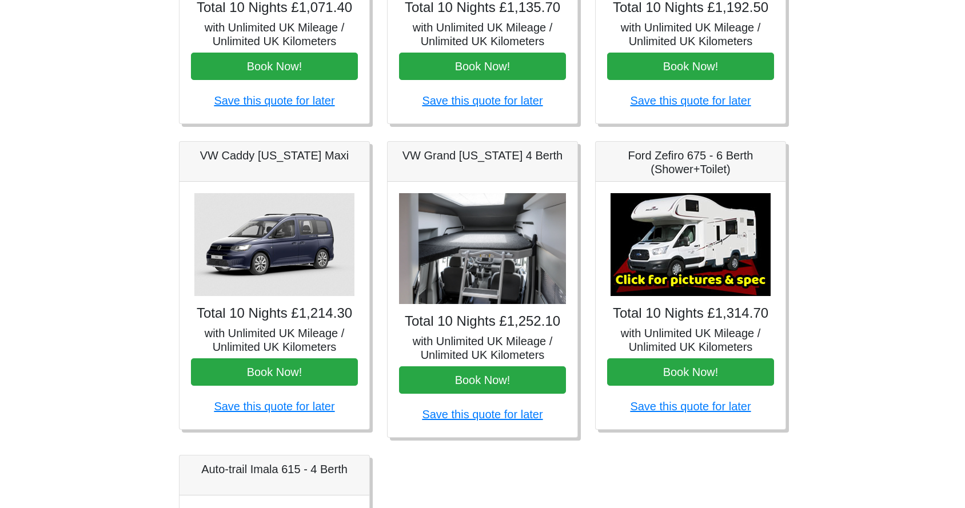
scroll to position [191, 0]
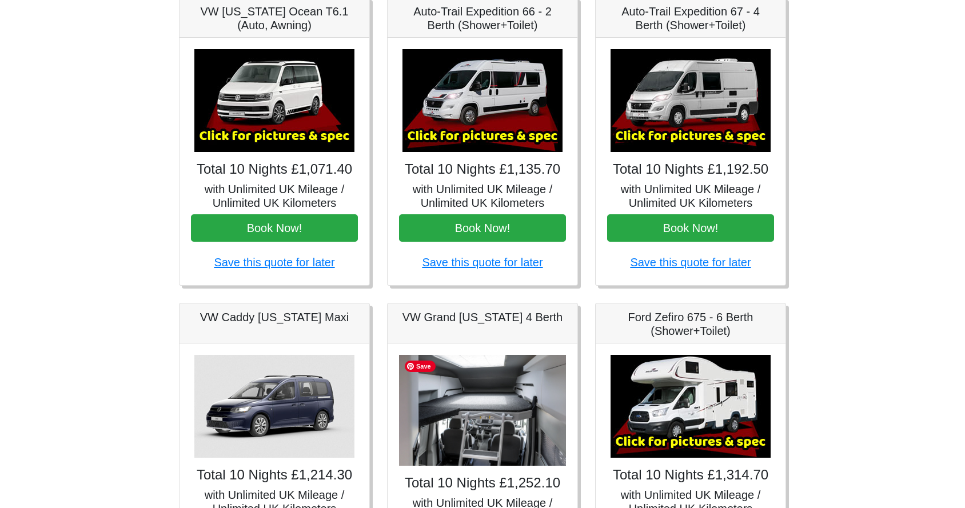
click at [519, 428] on img at bounding box center [482, 411] width 167 height 112
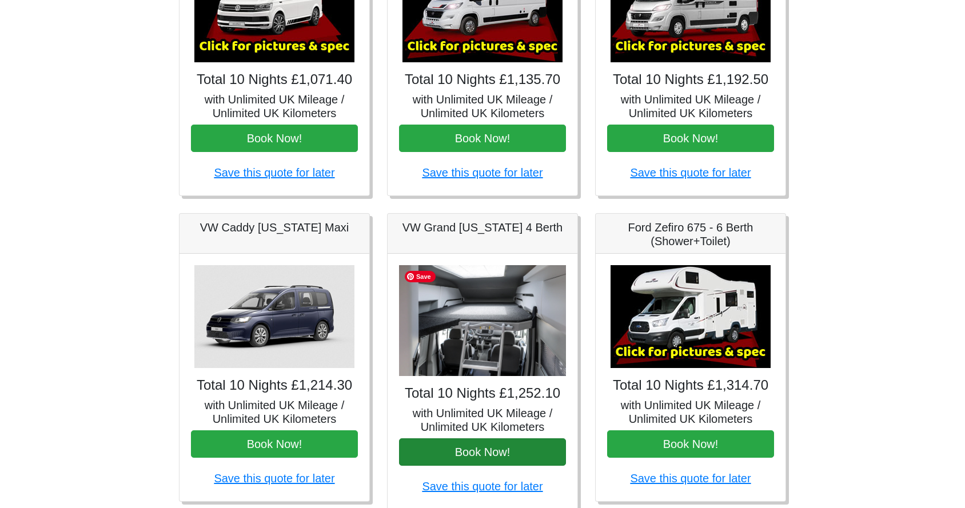
scroll to position [282, 0]
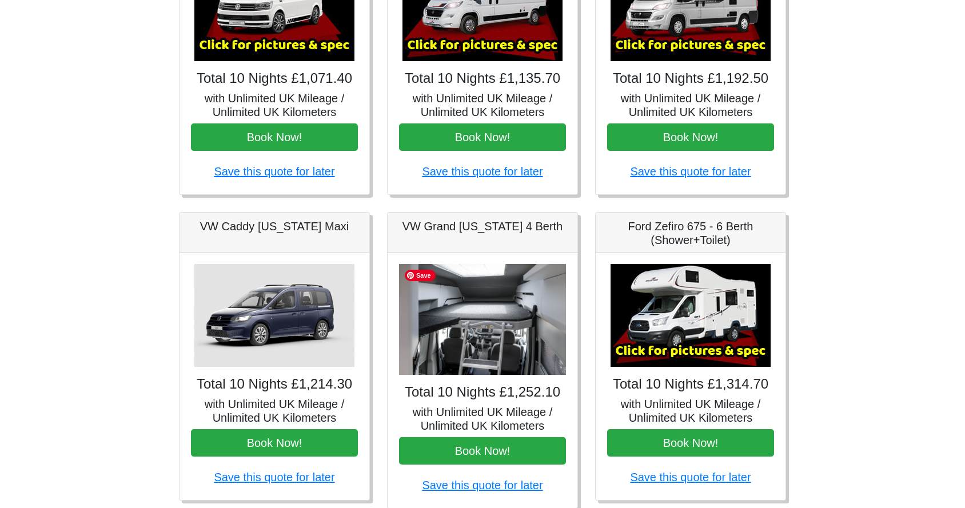
click at [474, 333] on img at bounding box center [482, 320] width 167 height 112
click at [474, 404] on div "Total 10 Nights £1,252.10 with Unlimited UK Mileage / Unlimited UK Kilometers B…" at bounding box center [483, 381] width 190 height 256
click at [474, 343] on img at bounding box center [482, 320] width 167 height 112
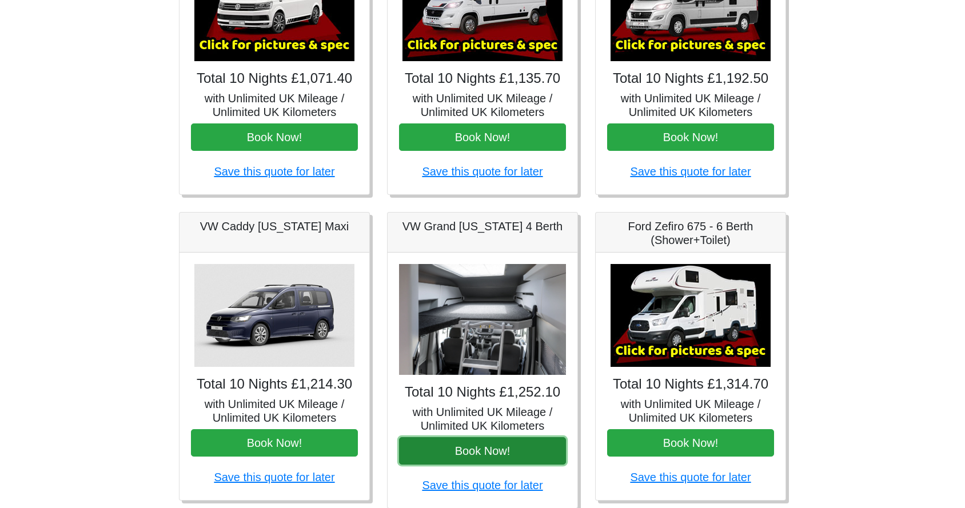
click at [484, 452] on button "Book Now!" at bounding box center [482, 451] width 167 height 27
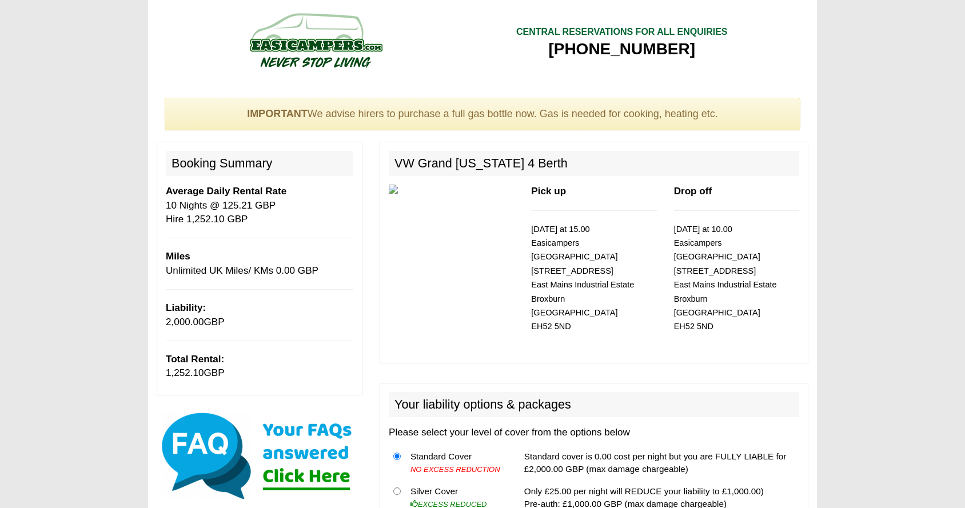
click at [325, 47] on img at bounding box center [315, 40] width 217 height 63
